Goal: Information Seeking & Learning: Learn about a topic

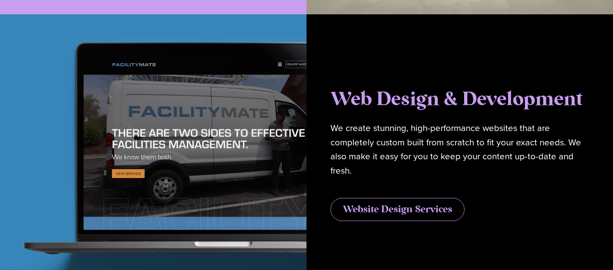
scroll to position [1980, 0]
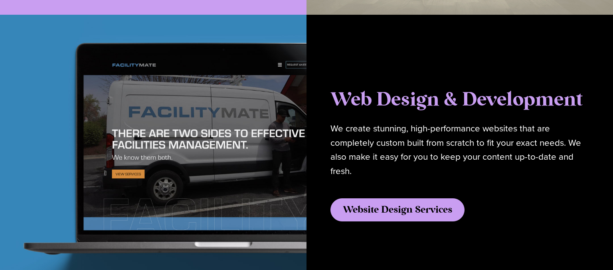
click at [407, 203] on link "Website Design Services" at bounding box center [397, 210] width 134 height 23
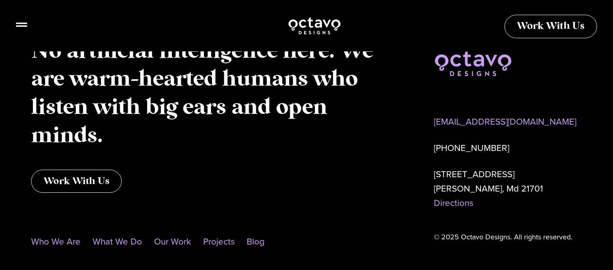
scroll to position [2822, 0]
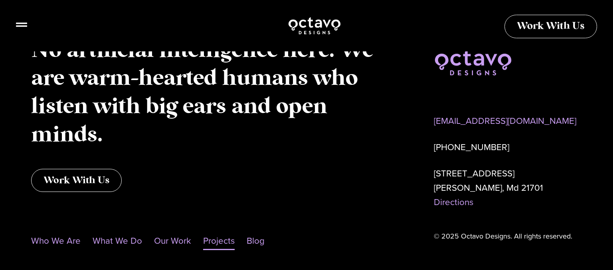
click at [209, 232] on link "Projects" at bounding box center [219, 241] width 32 height 18
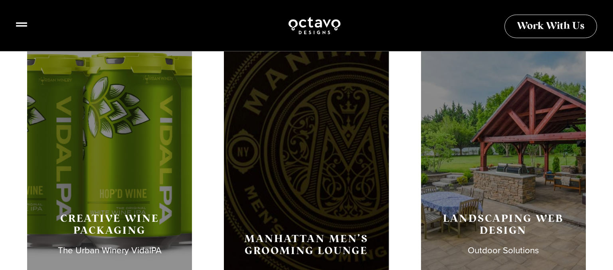
scroll to position [1137, 0]
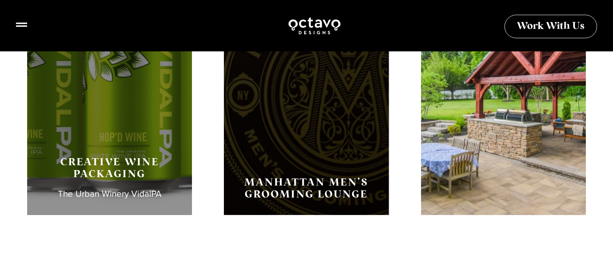
click at [475, 158] on h3 "Landscaping Web Design" at bounding box center [503, 169] width 137 height 24
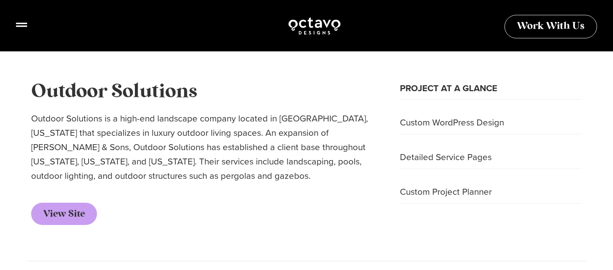
scroll to position [252, 0]
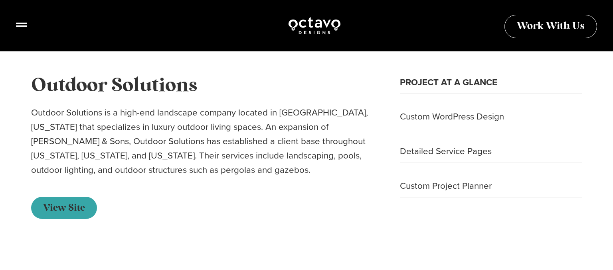
click at [47, 208] on span "View Site" at bounding box center [64, 208] width 42 height 10
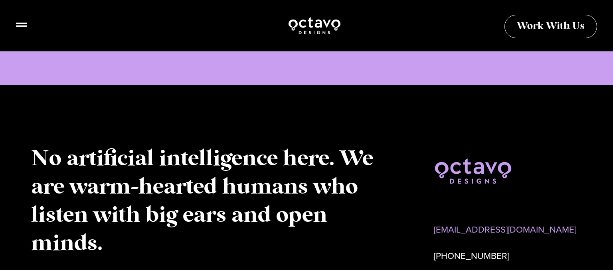
scroll to position [1980, 0]
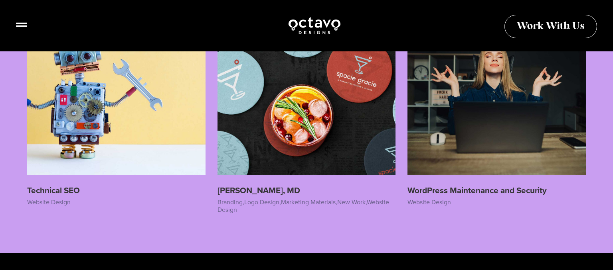
click at [277, 128] on img at bounding box center [306, 86] width 178 height 178
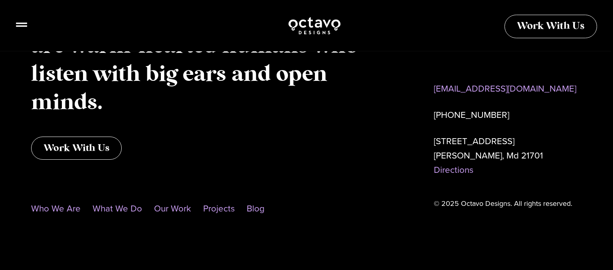
scroll to position [2296, 0]
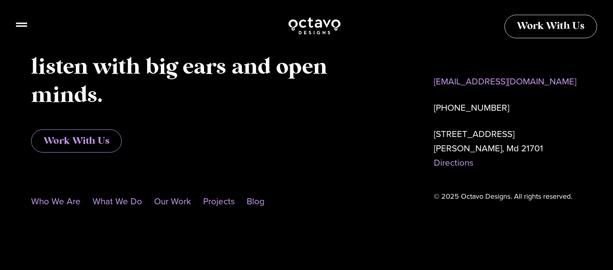
click at [100, 137] on span "Work With Us" at bounding box center [76, 141] width 66 height 10
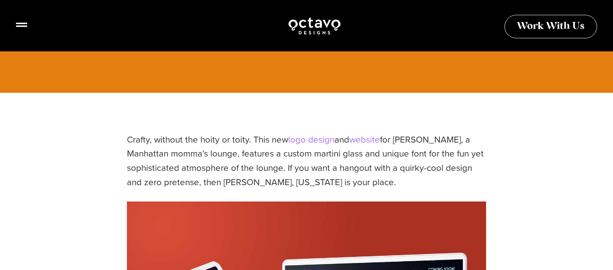
scroll to position [168, 0]
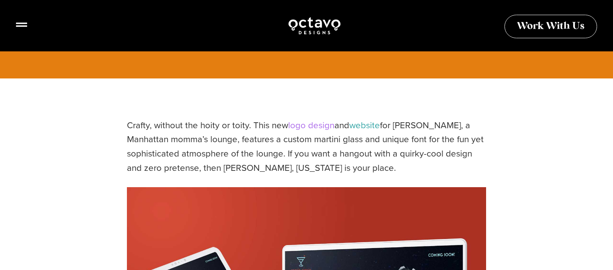
click at [365, 126] on link "website" at bounding box center [364, 125] width 31 height 13
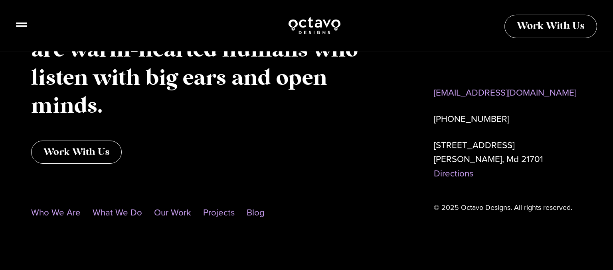
scroll to position [790, 0]
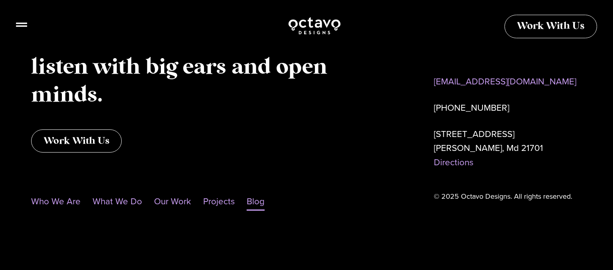
click at [254, 202] on link "Blog" at bounding box center [256, 202] width 18 height 18
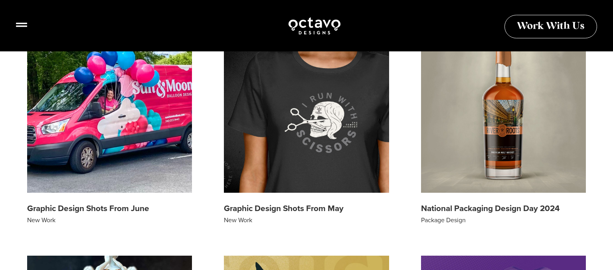
scroll to position [716, 0]
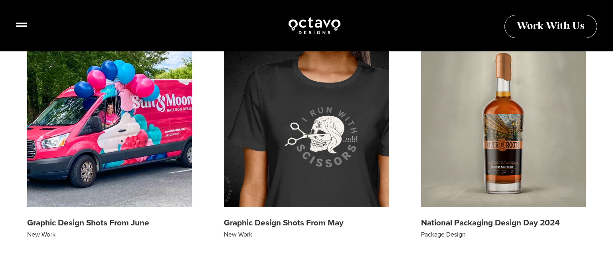
click at [150, 168] on img at bounding box center [109, 125] width 165 height 165
click at [93, 223] on link "Graphic Design Shots From June" at bounding box center [88, 223] width 122 height 12
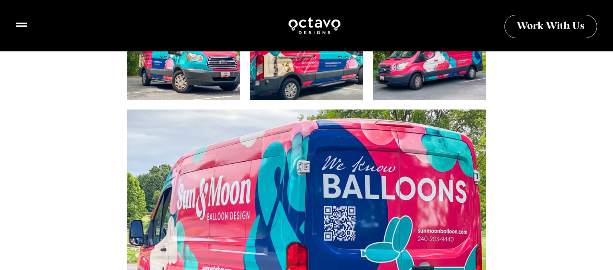
scroll to position [884, 0]
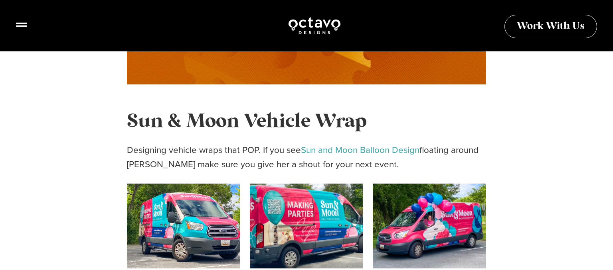
click at [347, 148] on link "Sun and Moon Balloon Design" at bounding box center [360, 150] width 118 height 13
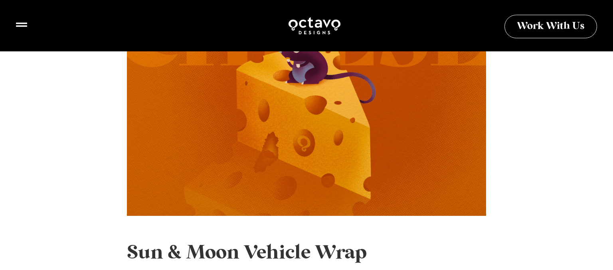
scroll to position [716, 0]
